Goal: Task Accomplishment & Management: Complete application form

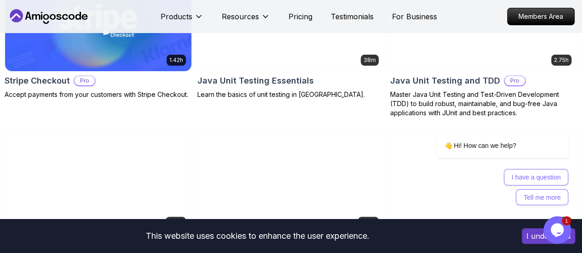
scroll to position [1840, 0]
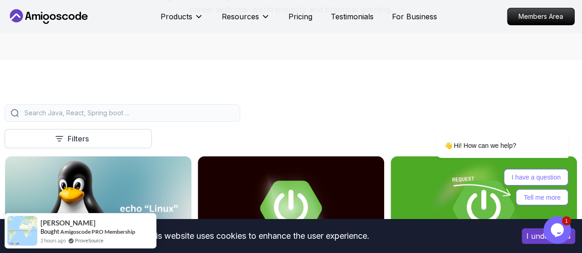
scroll to position [165, 0]
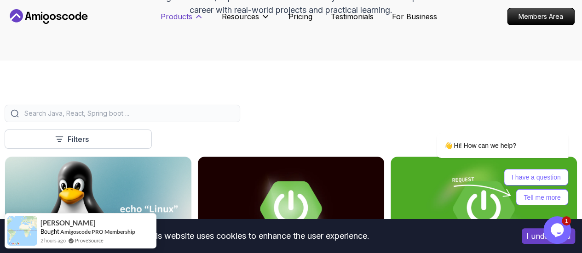
click at [188, 14] on p "Products" at bounding box center [177, 16] width 32 height 11
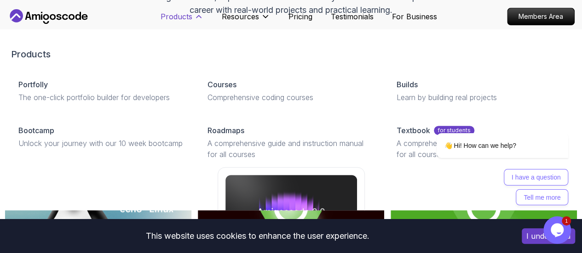
click at [193, 13] on button "Products" at bounding box center [182, 20] width 43 height 18
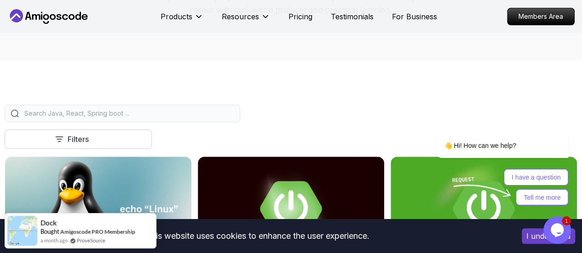
click at [231, 118] on input "search" at bounding box center [129, 113] width 212 height 9
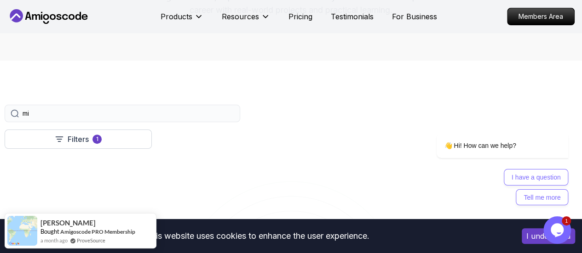
type input "m"
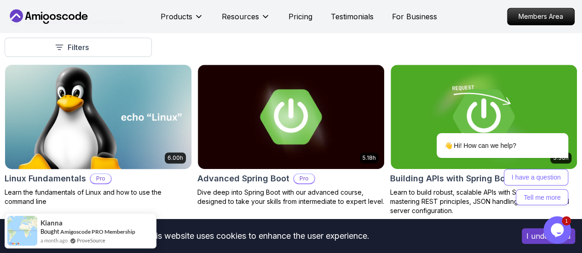
scroll to position [395, 0]
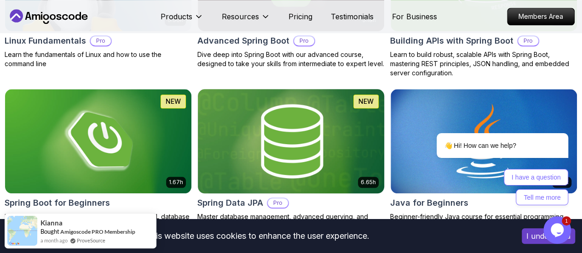
click at [372, 101] on img at bounding box center [290, 140] width 195 height 109
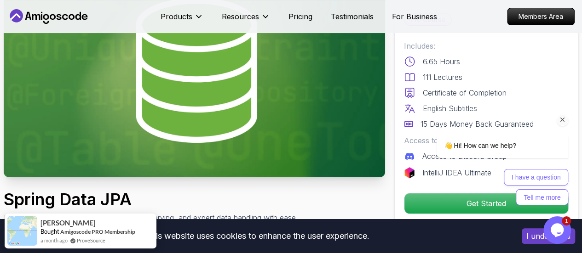
scroll to position [230, 0]
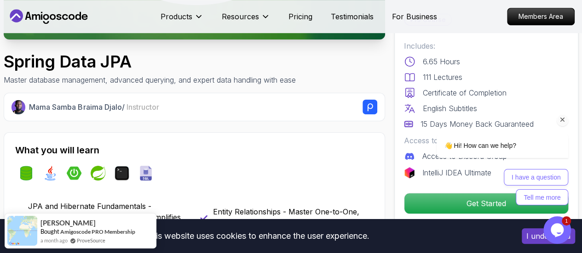
click at [562, 120] on icon "Chat attention grabber" at bounding box center [562, 120] width 8 height 8
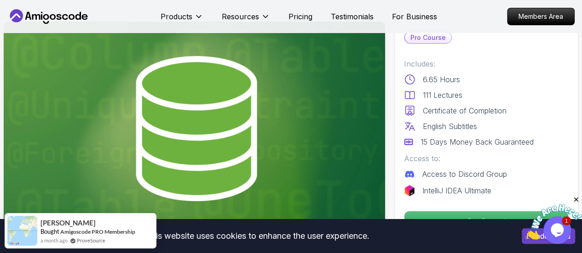
scroll to position [0, 0]
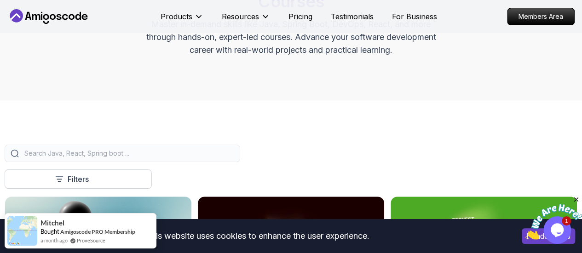
scroll to position [138, 0]
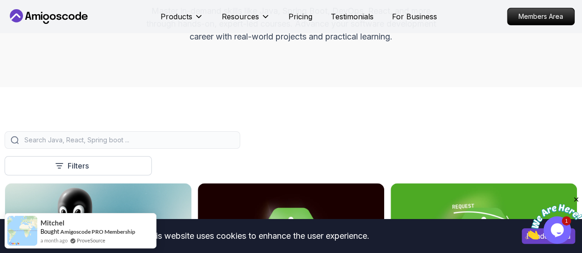
click at [234, 145] on input "search" at bounding box center [129, 140] width 212 height 9
type input "Java and Spring Boot Microservices"
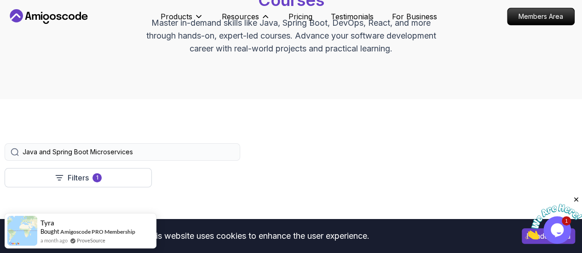
scroll to position [92, 0]
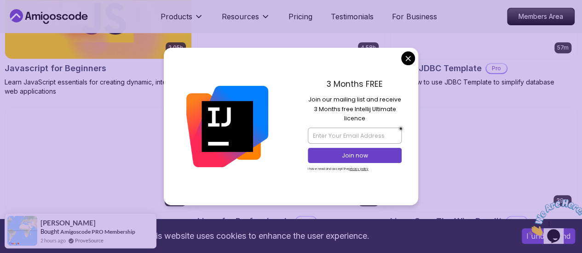
scroll to position [1978, 0]
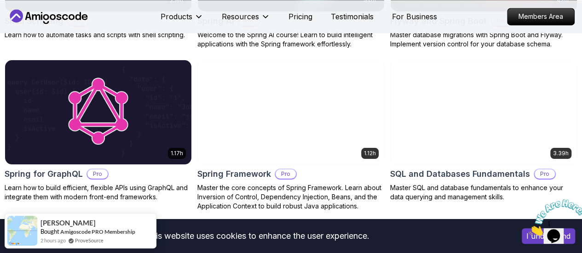
scroll to position [2575, 0]
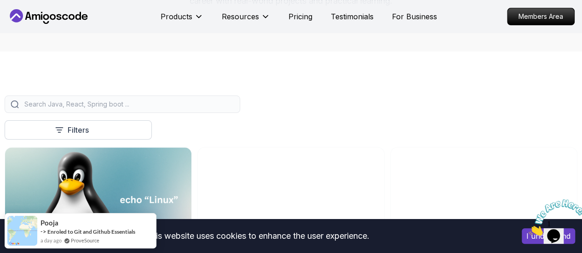
scroll to position [184, 0]
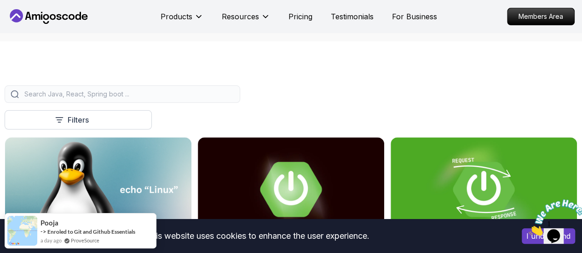
click at [234, 99] on input "search" at bounding box center [129, 94] width 212 height 9
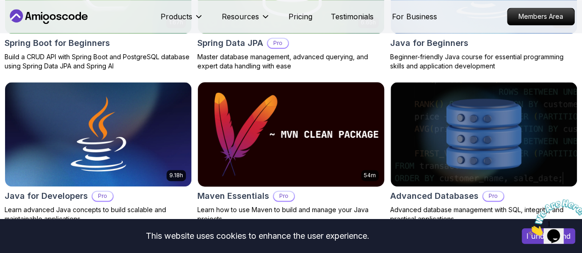
scroll to position [598, 0]
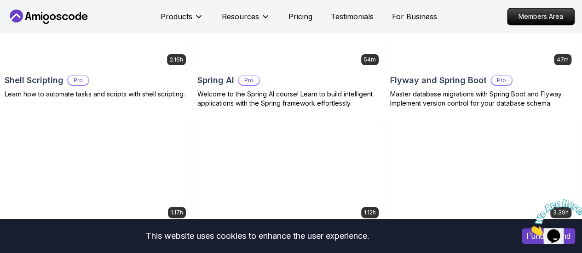
scroll to position [2438, 0]
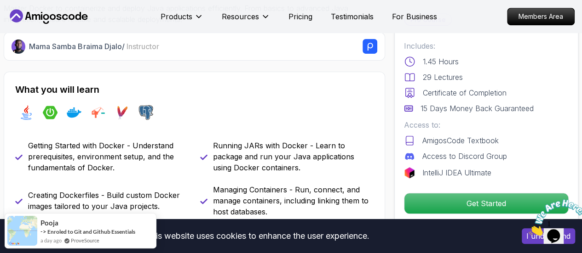
scroll to position [322, 0]
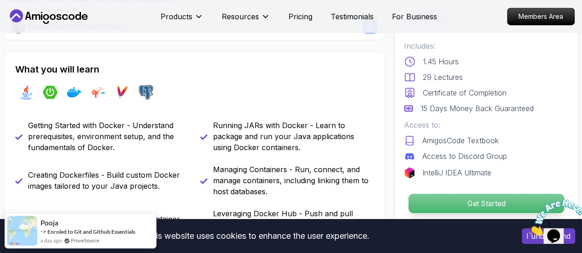
click at [435, 201] on p "Get Started" at bounding box center [485, 203] width 155 height 19
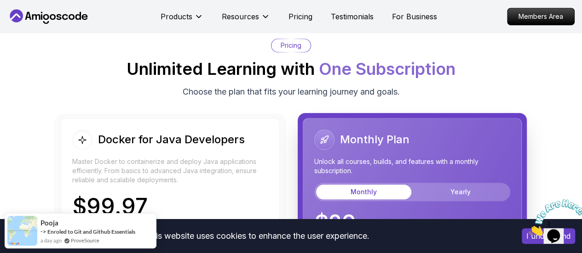
scroll to position [2002, 0]
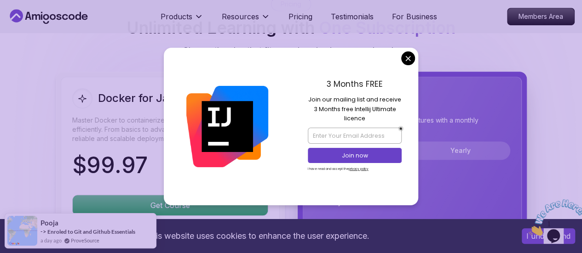
click at [403, 63] on body "This website uses cookies to enhance the user experience. I understand Products…" at bounding box center [291, 121] width 582 height 4246
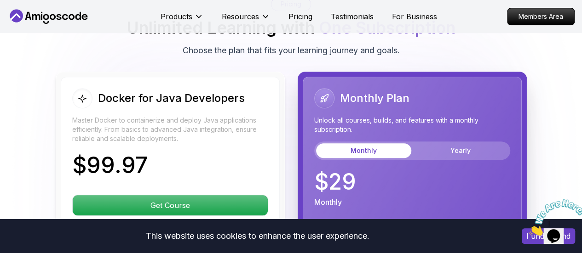
click at [219, 116] on p "Master Docker to containerize and deploy Java applications efficiently. From ba…" at bounding box center [170, 130] width 196 height 28
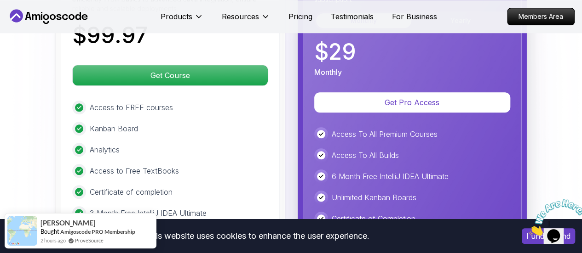
scroll to position [2048, 0]
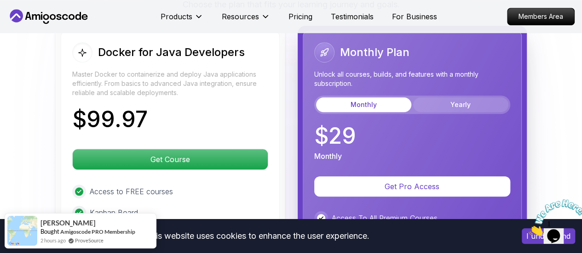
click at [472, 98] on button "Yearly" at bounding box center [460, 105] width 95 height 15
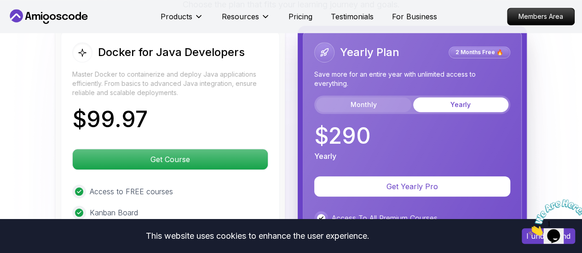
click at [356, 98] on button "Monthly" at bounding box center [363, 105] width 95 height 15
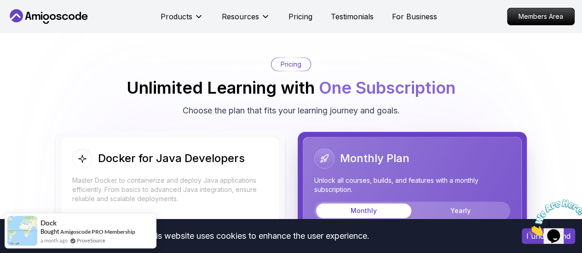
scroll to position [1956, 0]
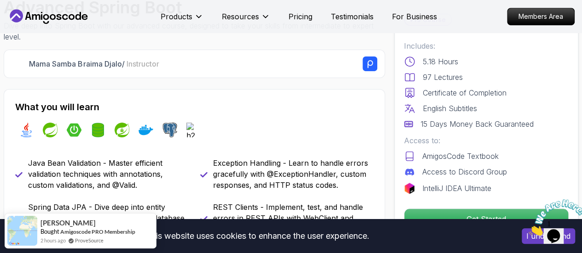
scroll to position [276, 0]
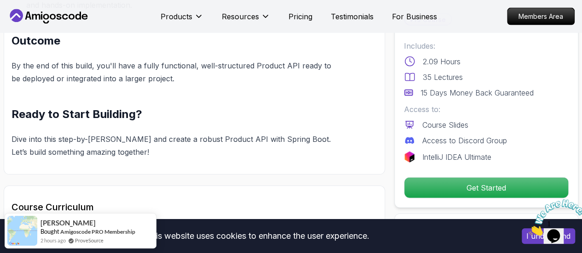
scroll to position [920, 0]
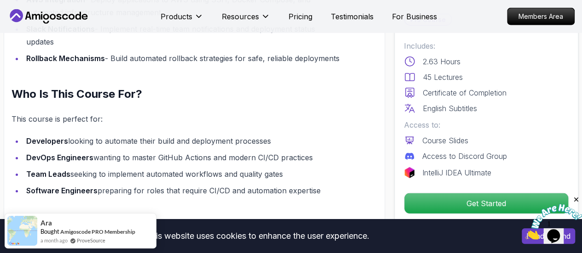
scroll to position [1196, 0]
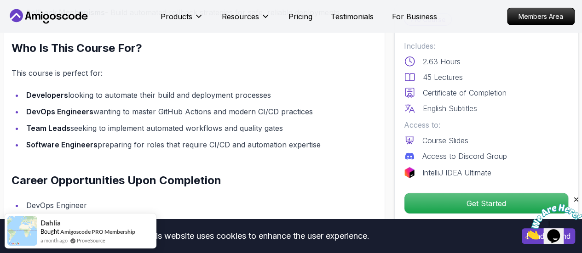
drag, startPoint x: 283, startPoint y: 126, endPoint x: 27, endPoint y: 98, distance: 258.2
click at [27, 98] on ul "Developers looking to automate their build and deployment processes DevOps Engi…" at bounding box center [175, 120] width 329 height 63
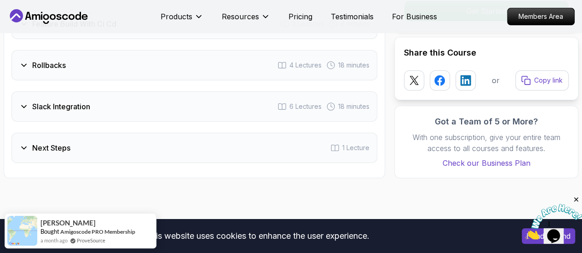
scroll to position [1840, 0]
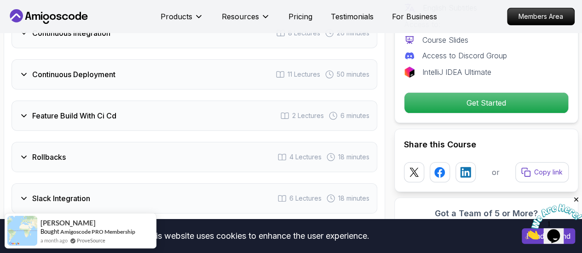
click at [74, 117] on h3 "Feature Build With Ci Cd" at bounding box center [74, 115] width 84 height 11
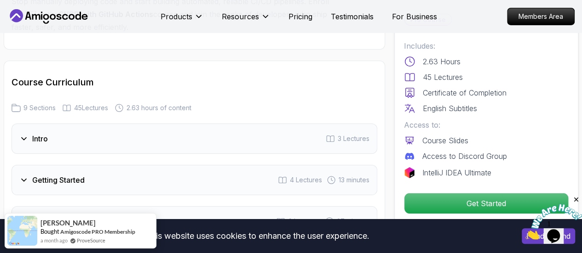
click at [66, 137] on div "Intro 3 Lectures" at bounding box center [194, 139] width 366 height 30
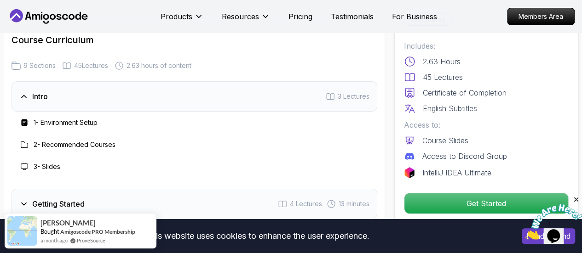
scroll to position [1635, 0]
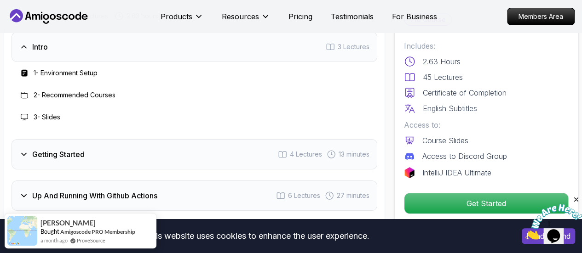
click at [76, 81] on div "1 - Environment Setup" at bounding box center [194, 73] width 366 height 22
click at [76, 77] on div "1 - Environment Setup" at bounding box center [194, 73] width 366 height 22
click at [76, 74] on h3 "1 - Environment Setup" at bounding box center [66, 73] width 64 height 9
click at [23, 68] on div at bounding box center [24, 73] width 11 height 11
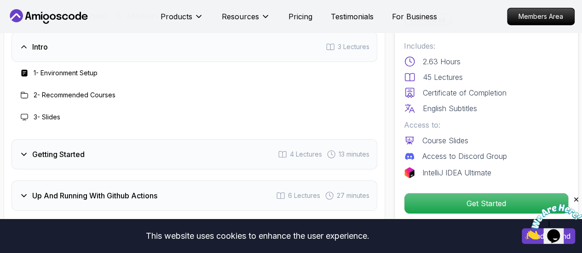
click at [23, 72] on rect at bounding box center [24, 73] width 6 height 7
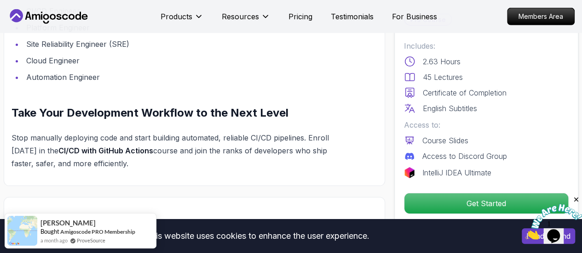
scroll to position [1405, 0]
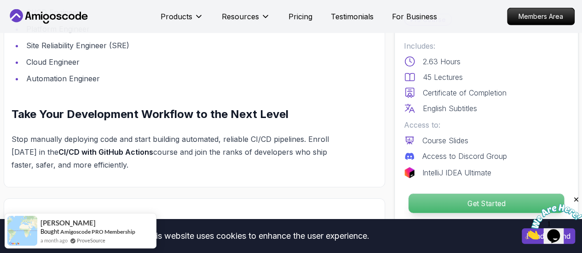
click at [477, 202] on p "Get Started" at bounding box center [485, 203] width 155 height 19
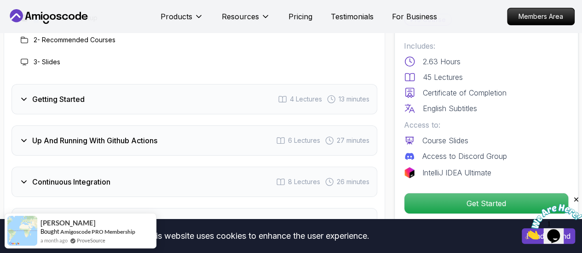
scroll to position [1567, 0]
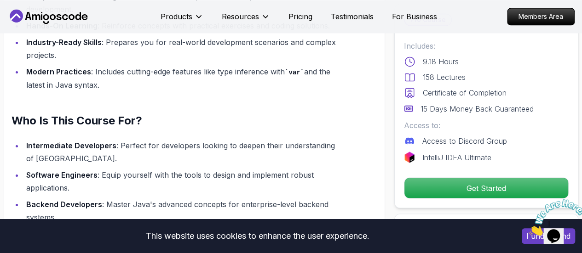
scroll to position [828, 0]
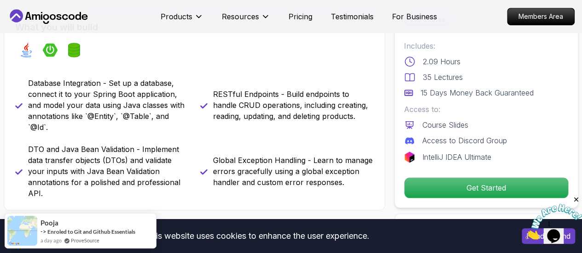
scroll to position [368, 0]
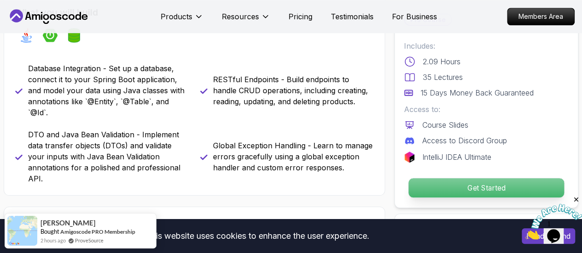
click at [492, 192] on p "Get Started" at bounding box center [485, 187] width 155 height 19
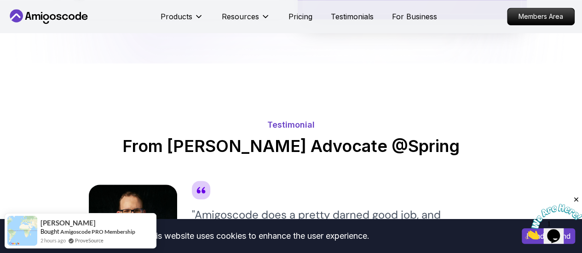
scroll to position [2170, 0]
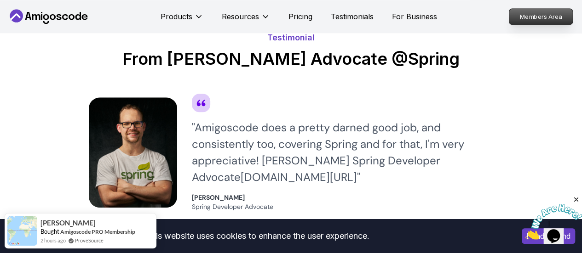
click at [525, 19] on p "Members Area" at bounding box center [540, 17] width 63 height 16
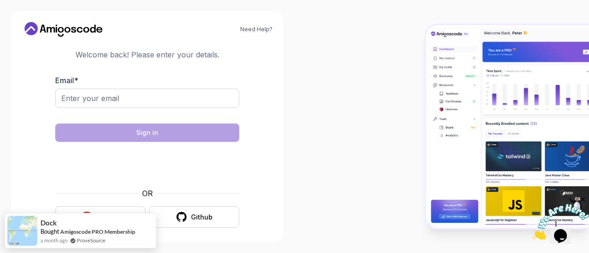
scroll to position [15, 0]
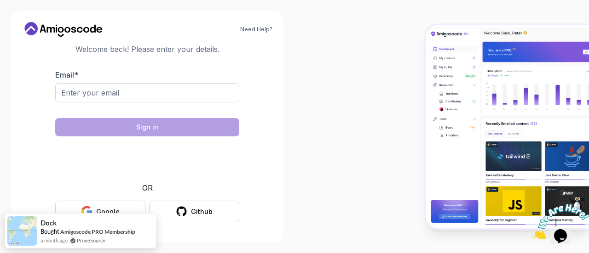
click at [134, 207] on button "Google" at bounding box center [100, 212] width 90 height 22
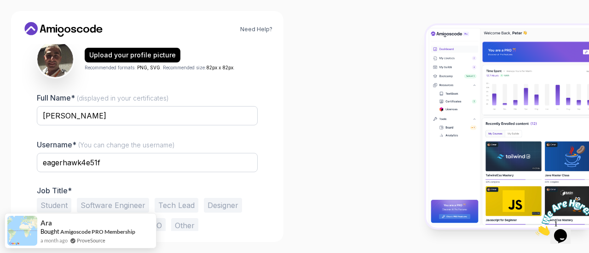
scroll to position [129, 0]
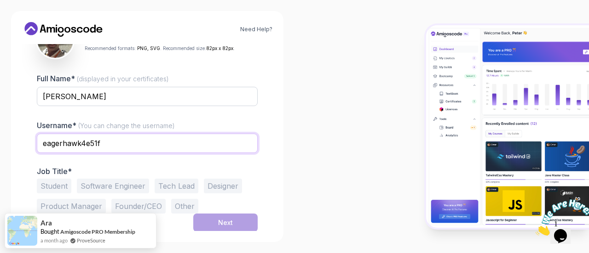
drag, startPoint x: 103, startPoint y: 142, endPoint x: 39, endPoint y: 130, distance: 65.0
click at [39, 130] on div "Username* (You can change the username) eagerhawk4e51f" at bounding box center [147, 141] width 221 height 43
type input "erkan.yildirim"
click at [274, 181] on div "Need Help? 1 Set Up Your Profile 1 Set Up Your Profile 2 Let's Get to Know You …" at bounding box center [147, 126] width 272 height 231
click at [124, 148] on input "erkan.yildirim" at bounding box center [147, 143] width 221 height 19
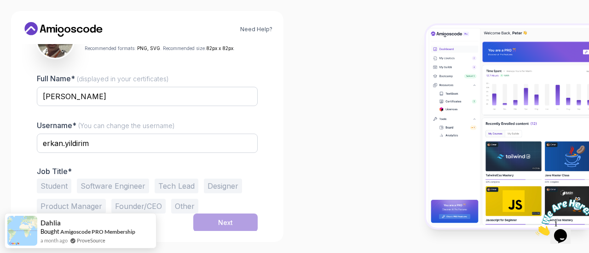
click at [104, 185] on button "Software Engineer" at bounding box center [113, 186] width 72 height 15
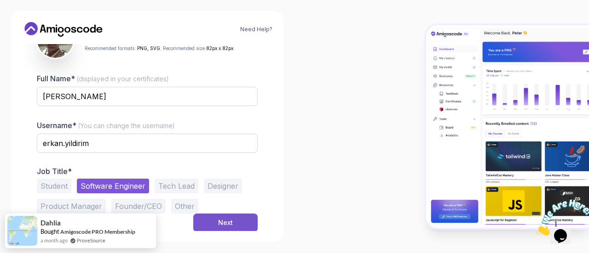
click at [217, 221] on button "Next" at bounding box center [225, 223] width 64 height 18
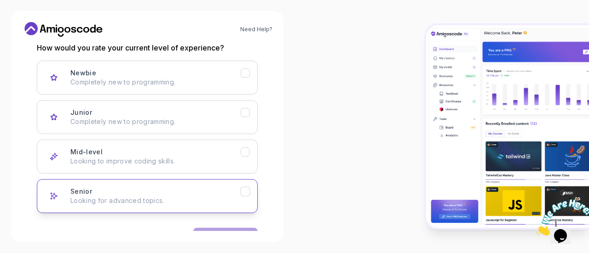
click at [245, 192] on icon "Senior" at bounding box center [244, 192] width 5 height 4
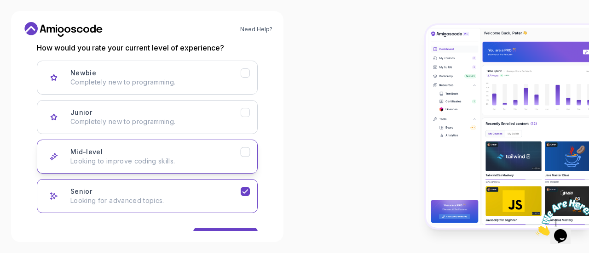
click at [247, 153] on icon "Mid-level" at bounding box center [245, 152] width 9 height 9
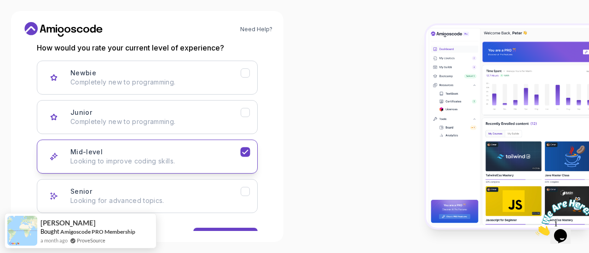
scroll to position [158, 0]
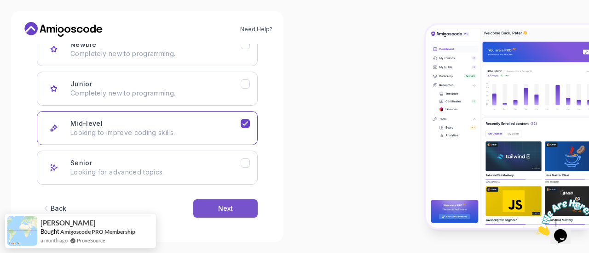
click at [226, 207] on div "Next" at bounding box center [225, 208] width 15 height 9
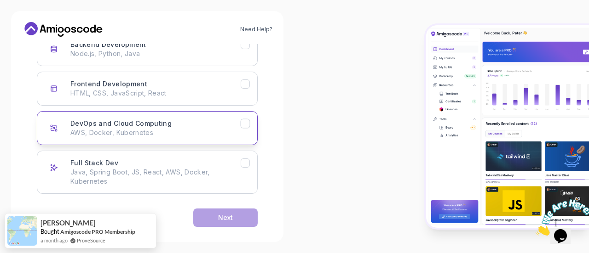
click at [251, 121] on button "DevOps and Cloud Computing AWS, Docker, Kubernetes" at bounding box center [147, 128] width 221 height 34
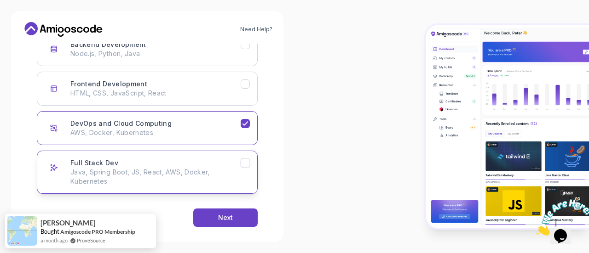
click at [247, 166] on icon "Full Stack Dev" at bounding box center [245, 163] width 9 height 9
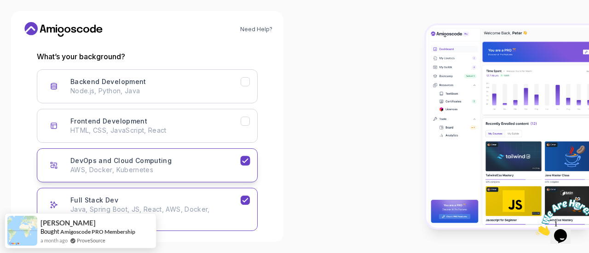
scroll to position [112, 0]
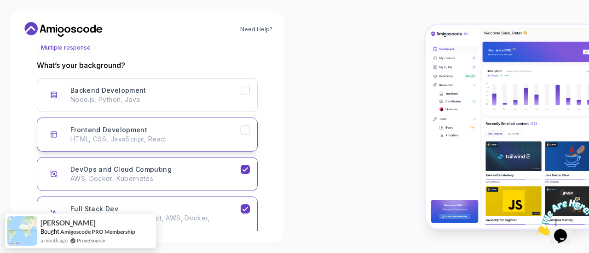
click at [248, 132] on icon "Frontend Development" at bounding box center [245, 130] width 9 height 9
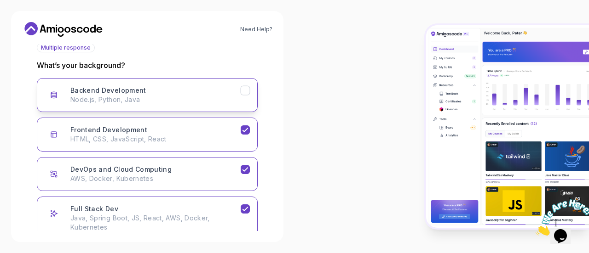
click at [247, 93] on icon "Backend Development" at bounding box center [245, 90] width 9 height 9
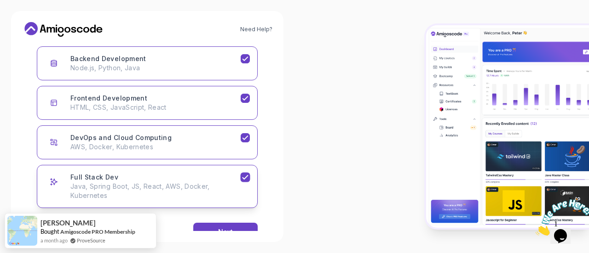
scroll to position [158, 0]
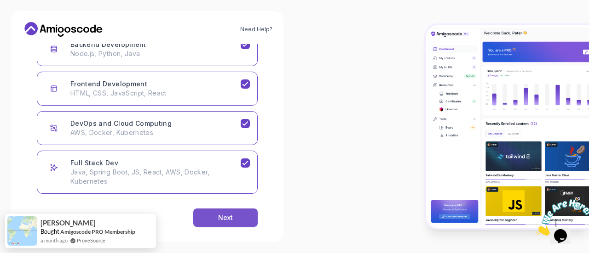
click at [244, 210] on button "Next" at bounding box center [225, 218] width 64 height 18
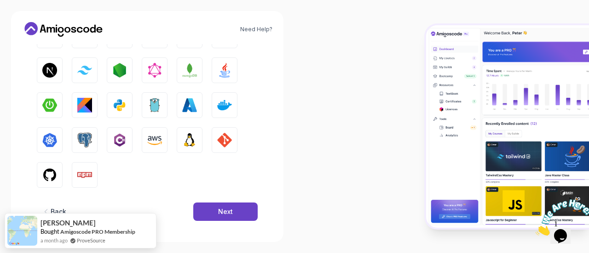
scroll to position [183, 0]
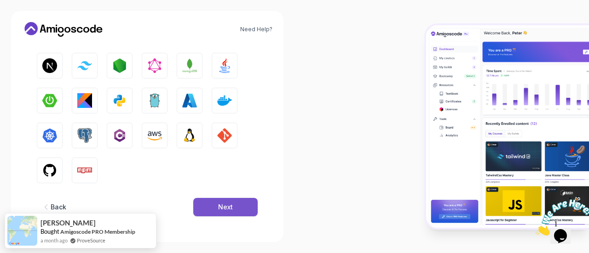
click at [214, 203] on button "Next" at bounding box center [225, 207] width 64 height 18
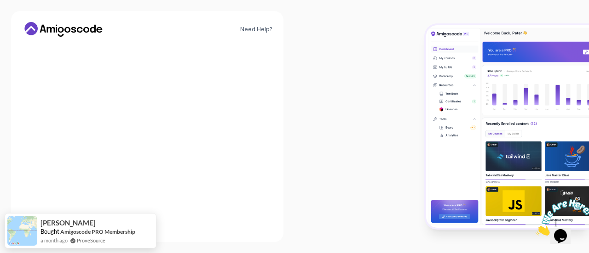
scroll to position [163, 0]
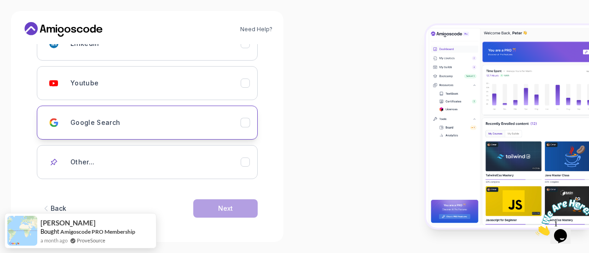
click at [242, 124] on icon "Google Search" at bounding box center [245, 123] width 9 height 9
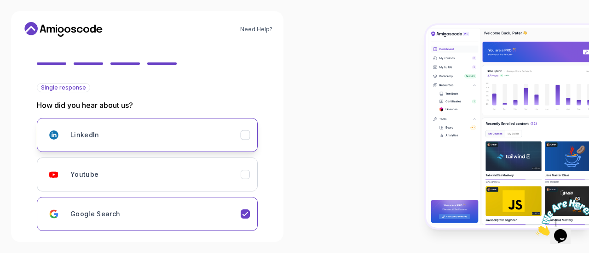
scroll to position [71, 0]
click at [247, 138] on icon "LinkedIn" at bounding box center [245, 136] width 9 height 9
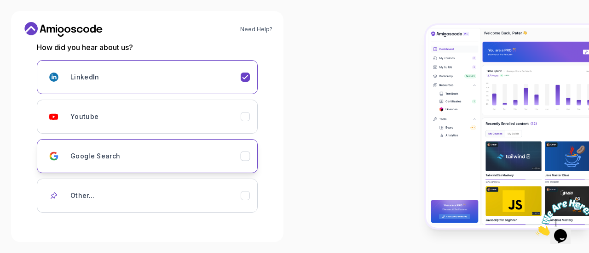
scroll to position [163, 0]
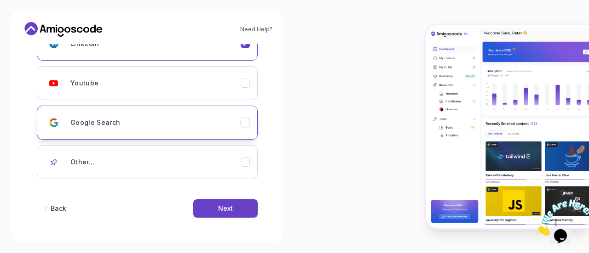
click at [246, 123] on icon "Google Search" at bounding box center [245, 123] width 9 height 9
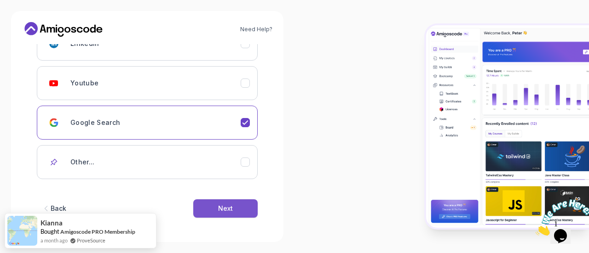
click at [231, 211] on div "Next" at bounding box center [225, 208] width 15 height 9
click at [219, 206] on div "Next" at bounding box center [225, 208] width 15 height 9
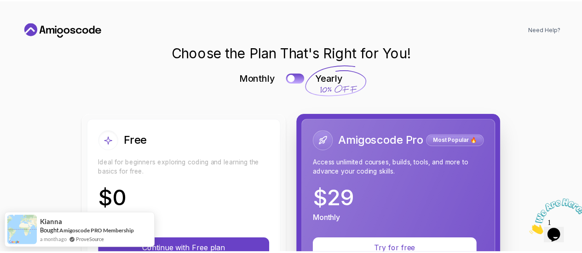
scroll to position [0, 0]
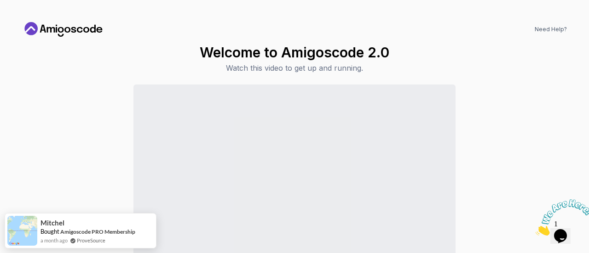
click at [69, 30] on icon at bounding box center [67, 30] width 6 height 6
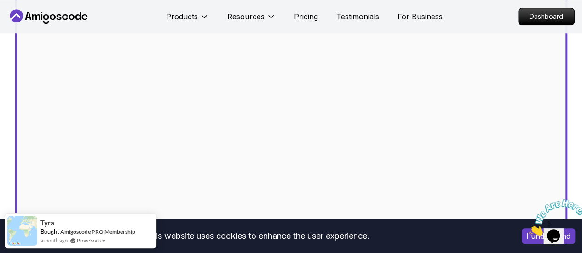
scroll to position [414, 0]
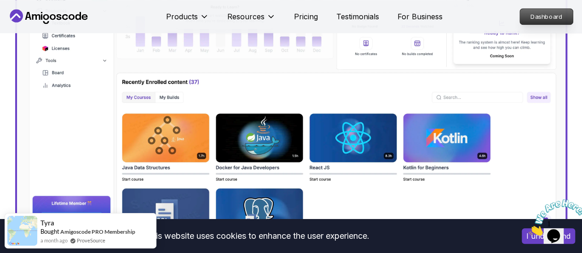
click at [530, 23] on p "Dashboard" at bounding box center [546, 17] width 53 height 16
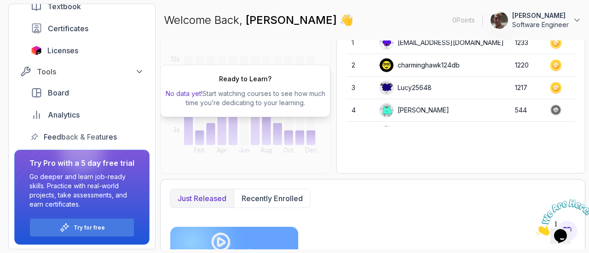
scroll to position [228, 0]
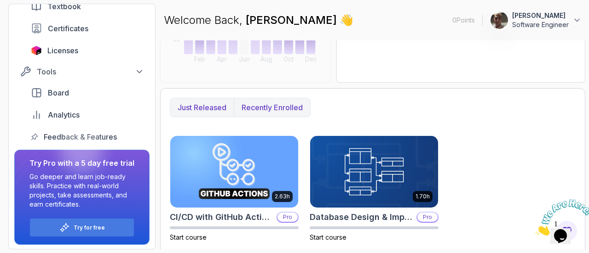
click at [245, 102] on p "Recently enrolled" at bounding box center [271, 107] width 61 height 11
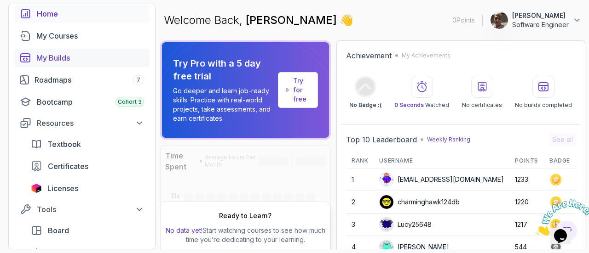
scroll to position [0, 0]
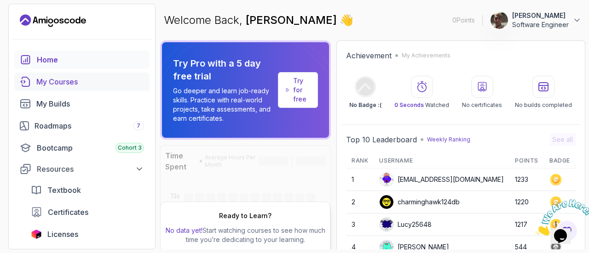
click at [66, 80] on div "My Courses" at bounding box center [90, 81] width 108 height 11
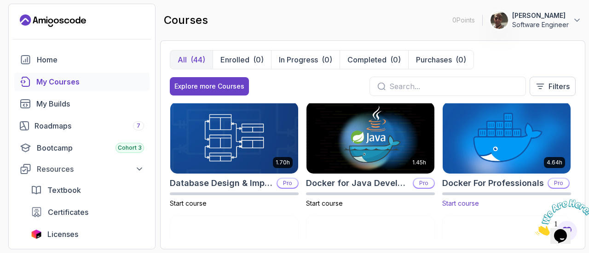
scroll to position [230, 0]
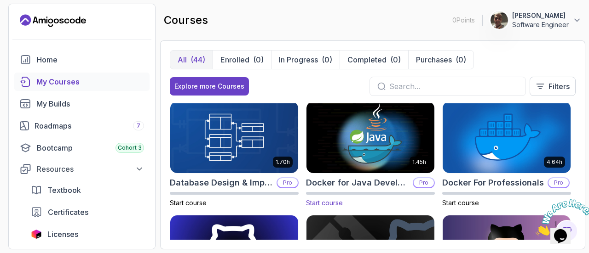
click at [325, 162] on img at bounding box center [370, 137] width 134 height 75
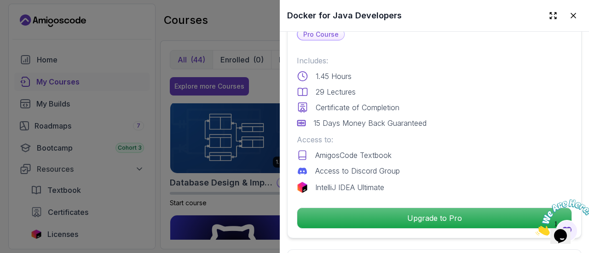
scroll to position [276, 0]
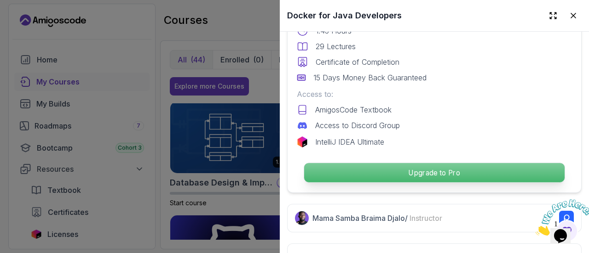
click at [401, 168] on p "Upgrade to Pro" at bounding box center [434, 172] width 260 height 19
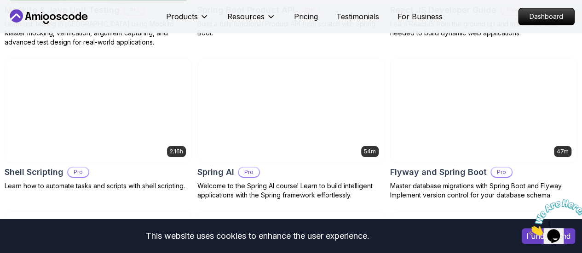
scroll to position [2116, 0]
